Goal: Task Accomplishment & Management: Use online tool/utility

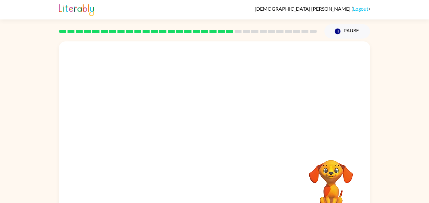
click at [254, 94] on video "Your browser must support playing .mp4 files to use Literably. Please try using…" at bounding box center [214, 93] width 311 height 105
click at [218, 132] on div at bounding box center [214, 134] width 40 height 23
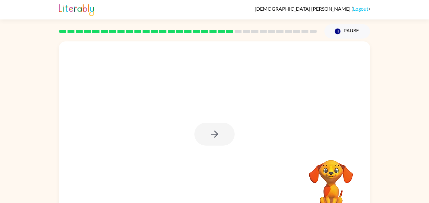
click at [218, 132] on div at bounding box center [214, 134] width 40 height 23
click at [217, 131] on div at bounding box center [214, 134] width 40 height 23
click at [217, 131] on icon "button" at bounding box center [214, 134] width 11 height 11
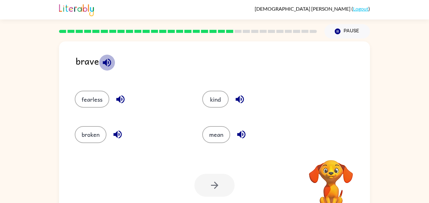
click at [104, 67] on icon "button" at bounding box center [106, 62] width 11 height 11
click at [117, 102] on icon "button" at bounding box center [120, 99] width 11 height 11
click at [105, 99] on button "fearless" at bounding box center [92, 99] width 35 height 17
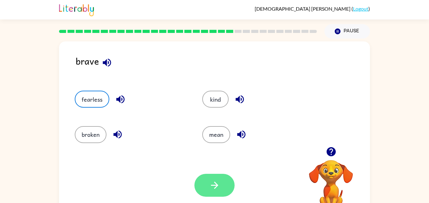
click at [213, 190] on icon "button" at bounding box center [214, 185] width 11 height 11
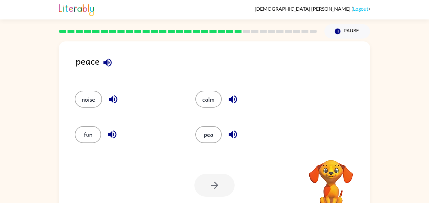
click at [213, 190] on div at bounding box center [214, 185] width 40 height 23
click at [108, 61] on icon "button" at bounding box center [107, 62] width 11 height 11
click at [231, 132] on icon "button" at bounding box center [232, 134] width 11 height 11
click at [233, 93] on button "button" at bounding box center [233, 99] width 16 height 16
click at [116, 98] on icon "button" at bounding box center [113, 99] width 11 height 11
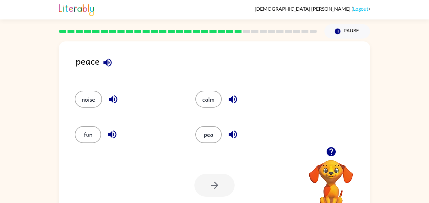
click at [112, 130] on icon "button" at bounding box center [112, 134] width 11 height 11
click at [216, 103] on button "calm" at bounding box center [208, 99] width 26 height 17
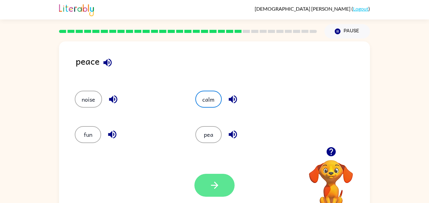
click at [212, 195] on button "button" at bounding box center [214, 185] width 40 height 23
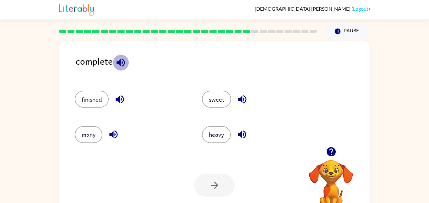
click at [125, 60] on icon "button" at bounding box center [120, 62] width 11 height 11
click at [119, 94] on icon "button" at bounding box center [119, 99] width 11 height 11
click at [100, 95] on button "finished" at bounding box center [92, 99] width 34 height 17
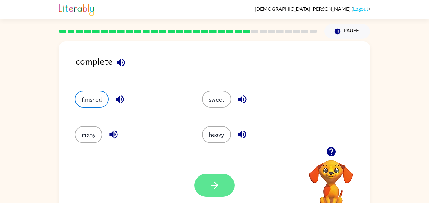
click at [222, 184] on button "button" at bounding box center [214, 185] width 40 height 23
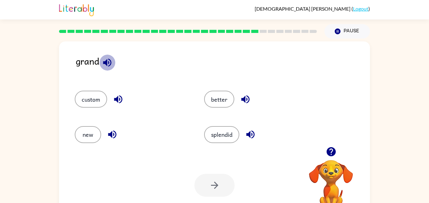
click at [108, 65] on icon "button" at bounding box center [107, 62] width 8 height 8
click at [214, 91] on button "better" at bounding box center [219, 99] width 30 height 17
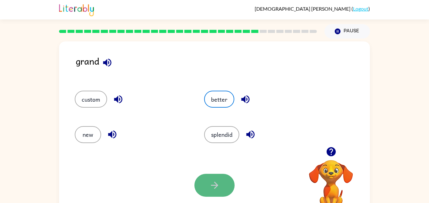
click at [220, 181] on button "button" at bounding box center [214, 185] width 40 height 23
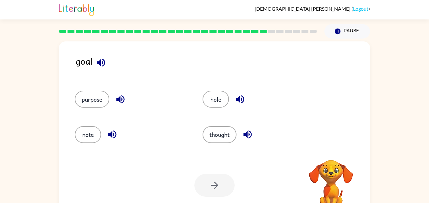
click at [107, 65] on button "button" at bounding box center [101, 63] width 16 height 16
click at [122, 101] on icon "button" at bounding box center [120, 99] width 11 height 11
click at [112, 127] on button "button" at bounding box center [112, 134] width 16 height 16
click at [237, 95] on icon "button" at bounding box center [239, 99] width 11 height 11
click at [255, 130] on button "button" at bounding box center [247, 134] width 16 height 16
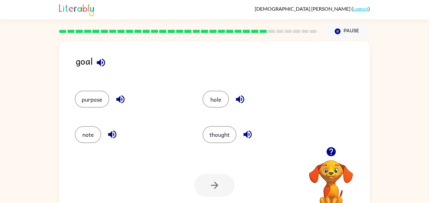
click at [125, 83] on div "purpose" at bounding box center [127, 96] width 128 height 35
click at [215, 98] on button "hole" at bounding box center [215, 99] width 26 height 17
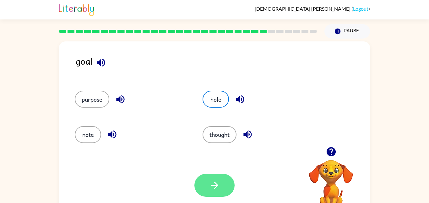
click at [209, 178] on button "button" at bounding box center [214, 185] width 40 height 23
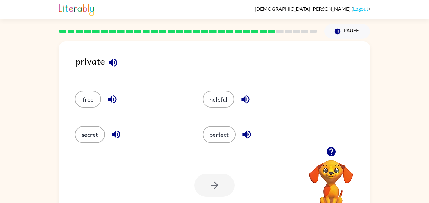
click at [115, 67] on icon "button" at bounding box center [112, 62] width 11 height 11
click at [114, 132] on icon "button" at bounding box center [115, 134] width 11 height 11
click at [99, 134] on button "secret" at bounding box center [90, 134] width 30 height 17
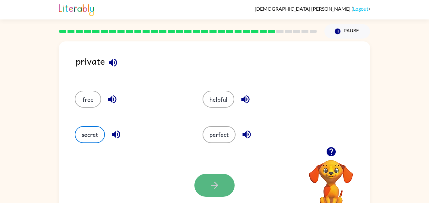
click at [224, 179] on button "button" at bounding box center [214, 185] width 40 height 23
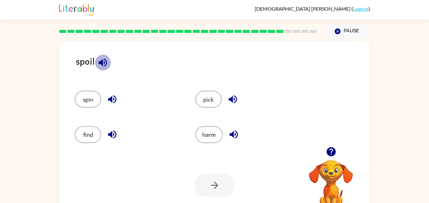
click at [105, 60] on icon "button" at bounding box center [103, 62] width 8 height 8
click at [113, 98] on icon "button" at bounding box center [112, 99] width 11 height 11
click at [116, 131] on icon "button" at bounding box center [112, 134] width 11 height 11
click at [236, 96] on icon "button" at bounding box center [232, 99] width 11 height 11
click at [232, 138] on icon "button" at bounding box center [233, 134] width 11 height 11
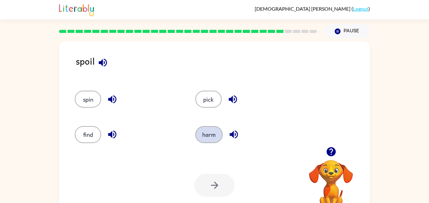
click at [218, 131] on button "harm" at bounding box center [208, 134] width 27 height 17
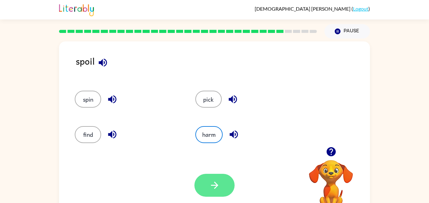
click at [227, 183] on button "button" at bounding box center [214, 185] width 40 height 23
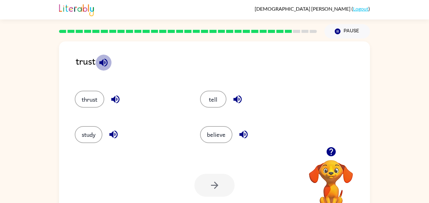
click at [100, 62] on icon "button" at bounding box center [103, 62] width 8 height 8
click at [226, 96] on div "tell" at bounding box center [255, 99] width 111 height 17
click at [236, 98] on icon "button" at bounding box center [237, 99] width 8 height 8
click at [222, 99] on button "tell" at bounding box center [213, 99] width 26 height 17
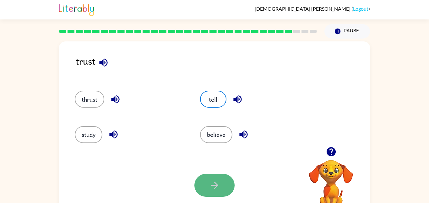
click at [232, 181] on button "button" at bounding box center [214, 185] width 40 height 23
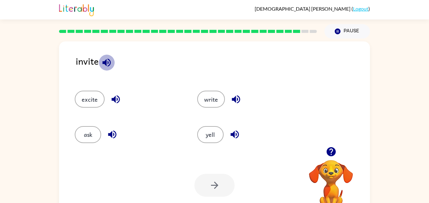
click at [102, 65] on icon "button" at bounding box center [106, 62] width 11 height 11
click at [110, 97] on icon "button" at bounding box center [115, 99] width 11 height 11
click at [112, 133] on icon "button" at bounding box center [112, 135] width 8 height 8
click at [236, 95] on icon "button" at bounding box center [235, 99] width 11 height 11
click at [232, 103] on icon "button" at bounding box center [235, 99] width 11 height 11
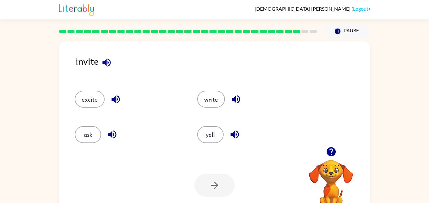
click at [232, 103] on icon "button" at bounding box center [235, 99] width 11 height 11
click at [233, 137] on icon "button" at bounding box center [234, 134] width 11 height 11
click at [98, 92] on button "excite" at bounding box center [90, 99] width 30 height 17
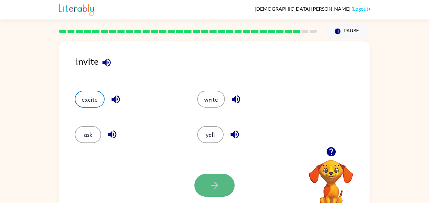
click at [216, 181] on icon "button" at bounding box center [214, 185] width 11 height 11
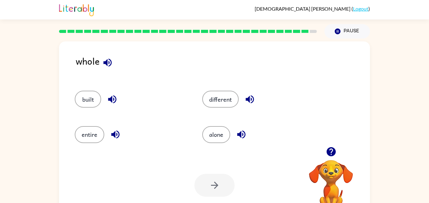
click at [110, 61] on icon "button" at bounding box center [107, 62] width 11 height 11
click at [114, 136] on icon "button" at bounding box center [115, 135] width 8 height 8
click at [99, 137] on button "entire" at bounding box center [90, 134] width 30 height 17
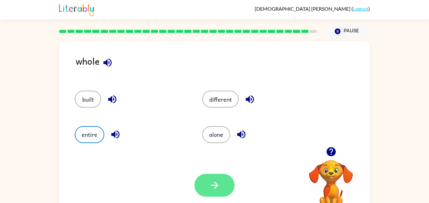
click at [218, 190] on icon "button" at bounding box center [214, 185] width 11 height 11
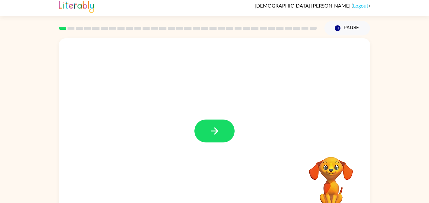
scroll to position [18, 0]
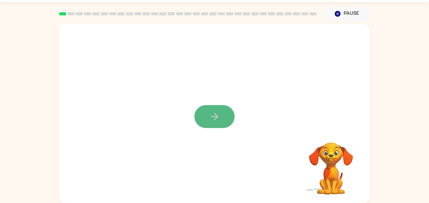
click at [212, 114] on icon "button" at bounding box center [214, 116] width 11 height 11
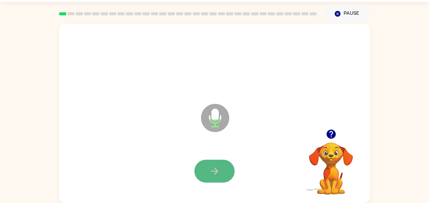
click at [212, 172] on icon "button" at bounding box center [214, 171] width 11 height 11
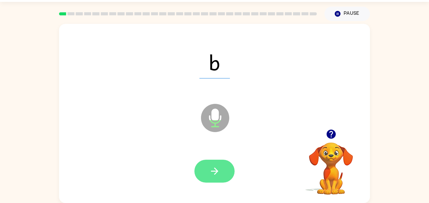
click at [220, 175] on button "button" at bounding box center [214, 171] width 40 height 23
click at [217, 171] on icon "button" at bounding box center [214, 171] width 7 height 7
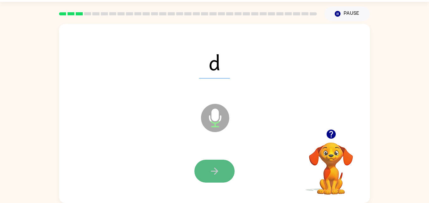
click at [229, 174] on button "button" at bounding box center [214, 171] width 40 height 23
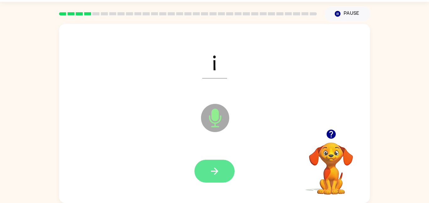
click at [214, 175] on icon "button" at bounding box center [214, 171] width 11 height 11
click at [210, 179] on button "button" at bounding box center [214, 171] width 40 height 23
click at [224, 173] on button "button" at bounding box center [214, 171] width 40 height 23
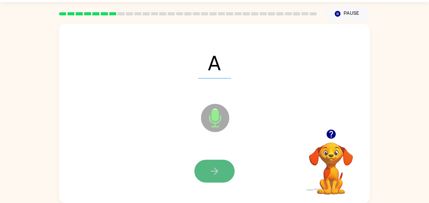
click at [222, 169] on button "button" at bounding box center [214, 171] width 40 height 23
click at [231, 171] on button "button" at bounding box center [214, 171] width 40 height 23
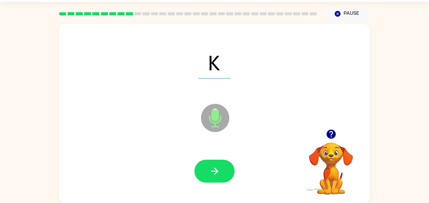
click at [220, 165] on button "button" at bounding box center [214, 171] width 40 height 23
click at [218, 165] on button "button" at bounding box center [214, 171] width 40 height 23
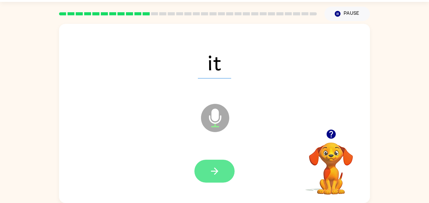
click at [222, 177] on button "button" at bounding box center [214, 171] width 40 height 23
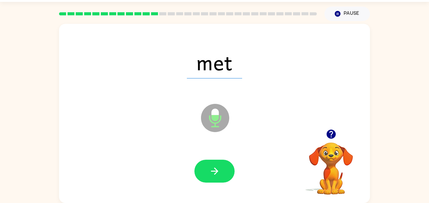
click at [222, 177] on button "button" at bounding box center [214, 171] width 40 height 23
click at [205, 117] on icon at bounding box center [215, 118] width 28 height 28
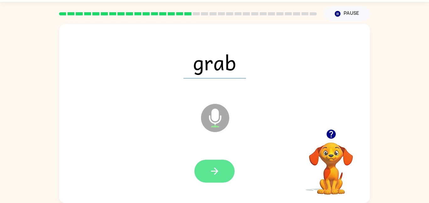
click at [215, 172] on icon "button" at bounding box center [214, 171] width 11 height 11
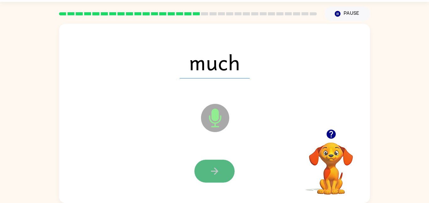
click at [215, 160] on button "button" at bounding box center [214, 171] width 40 height 23
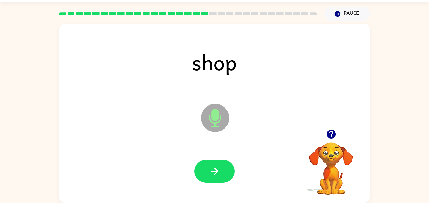
click at [222, 184] on div at bounding box center [214, 171] width 298 height 51
click at [220, 180] on button "button" at bounding box center [214, 171] width 40 height 23
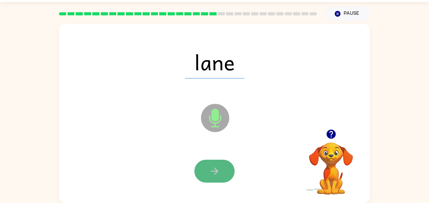
click at [219, 181] on button "button" at bounding box center [214, 171] width 40 height 23
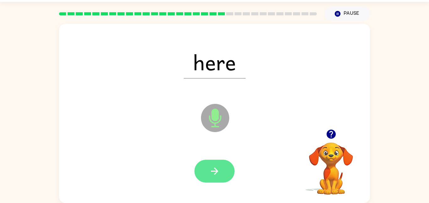
click at [217, 178] on button "button" at bounding box center [214, 171] width 40 height 23
click at [214, 178] on button "button" at bounding box center [214, 171] width 40 height 23
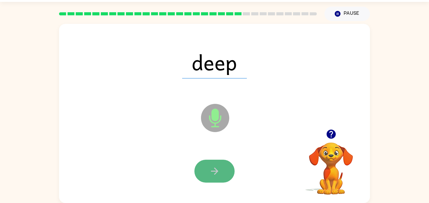
click at [214, 180] on button "button" at bounding box center [214, 171] width 40 height 23
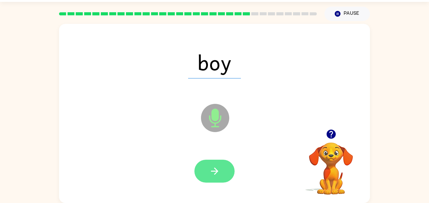
click at [214, 180] on button "button" at bounding box center [214, 171] width 40 height 23
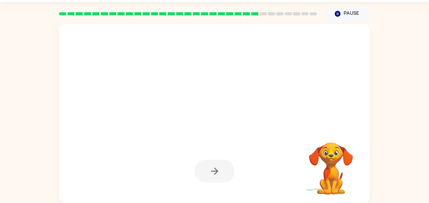
click at [217, 176] on div at bounding box center [214, 171] width 40 height 23
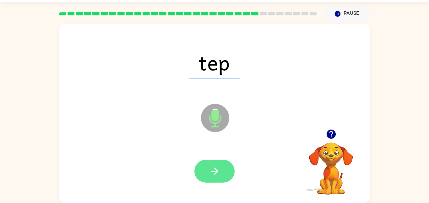
click at [218, 177] on button "button" at bounding box center [214, 171] width 40 height 23
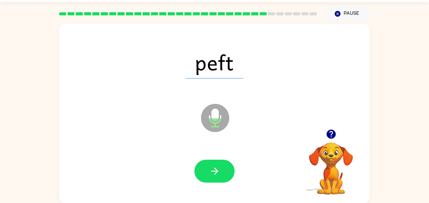
click at [330, 133] on icon "button" at bounding box center [330, 134] width 9 height 9
click at [210, 169] on icon "button" at bounding box center [214, 171] width 11 height 11
click at [221, 195] on div at bounding box center [214, 171] width 298 height 51
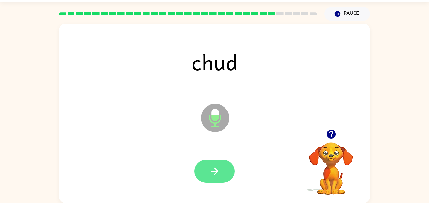
click at [211, 169] on icon "button" at bounding box center [214, 171] width 11 height 11
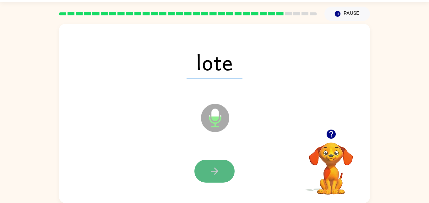
click at [214, 172] on icon "button" at bounding box center [214, 171] width 11 height 11
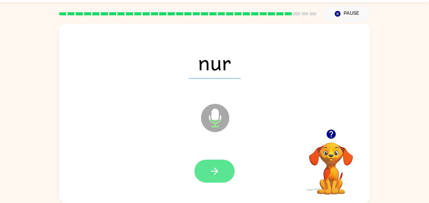
click at [214, 173] on icon "button" at bounding box center [214, 171] width 11 height 11
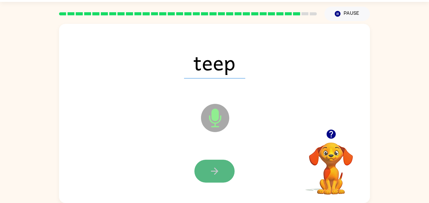
click at [214, 174] on icon "button" at bounding box center [214, 171] width 7 height 7
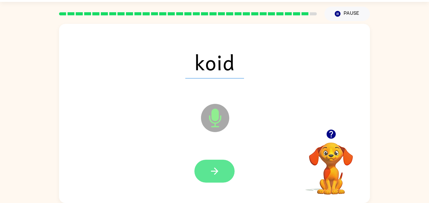
click at [215, 174] on icon "button" at bounding box center [214, 171] width 11 height 11
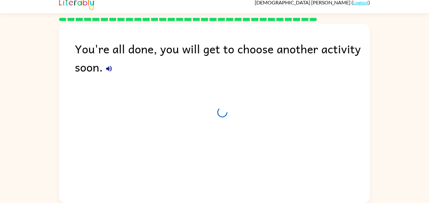
scroll to position [6, 0]
